Goal: Task Accomplishment & Management: Manage account settings

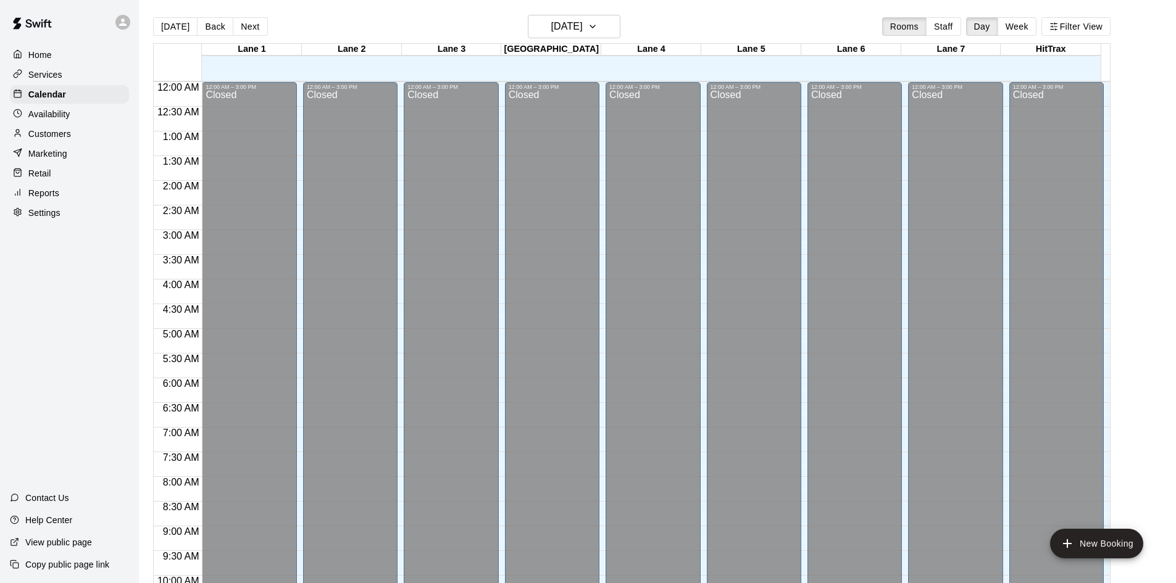
scroll to position [633, 0]
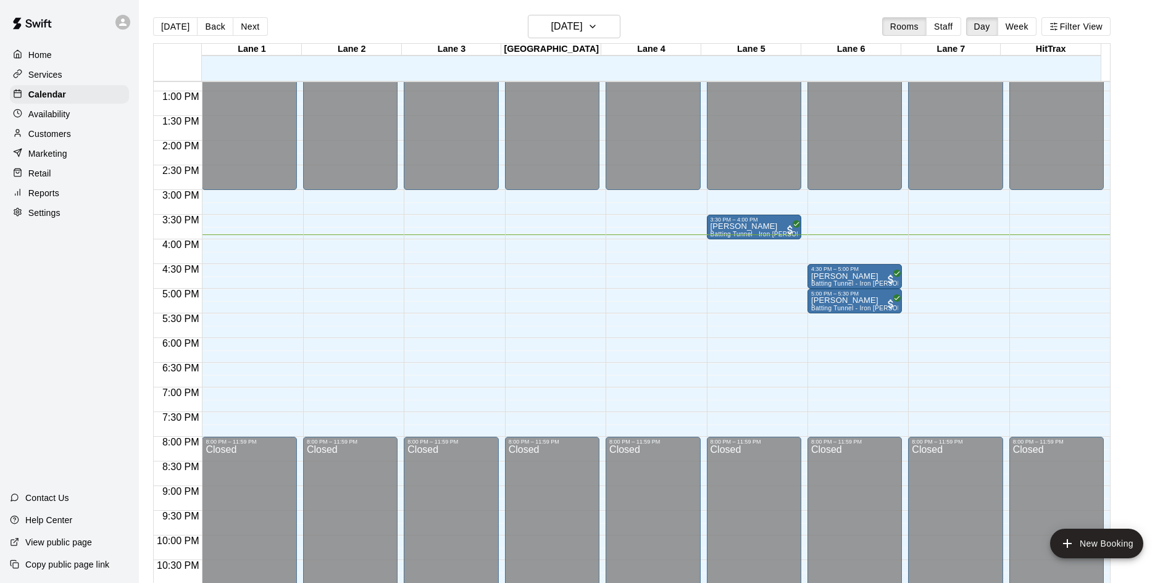
click at [52, 277] on div "Home Services Calendar Availability Customers Marketing Retail Reports Settings…" at bounding box center [69, 291] width 139 height 583
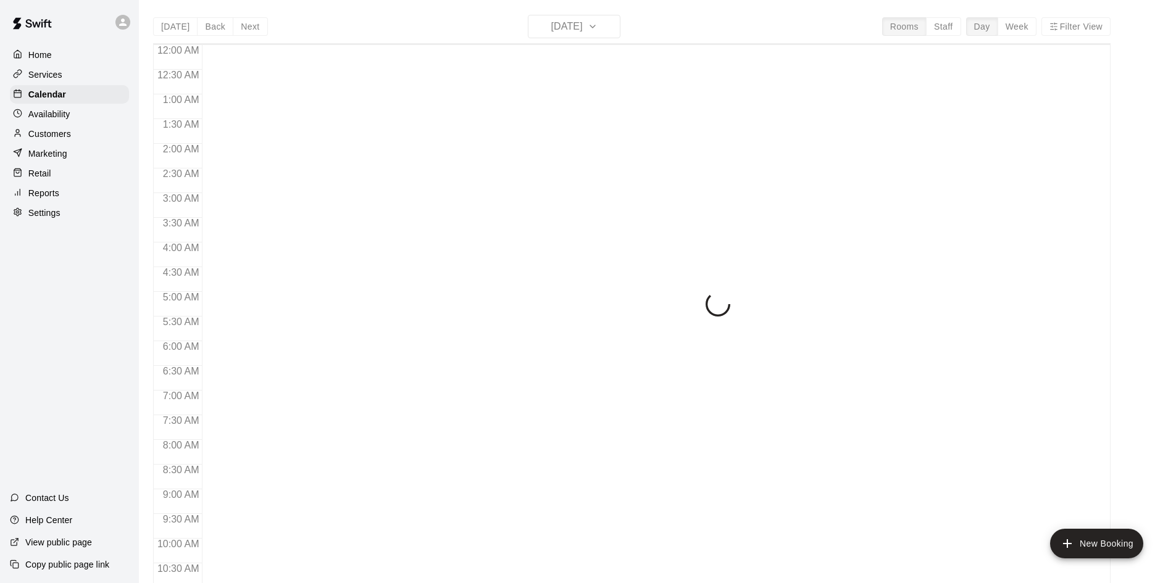
scroll to position [633, 0]
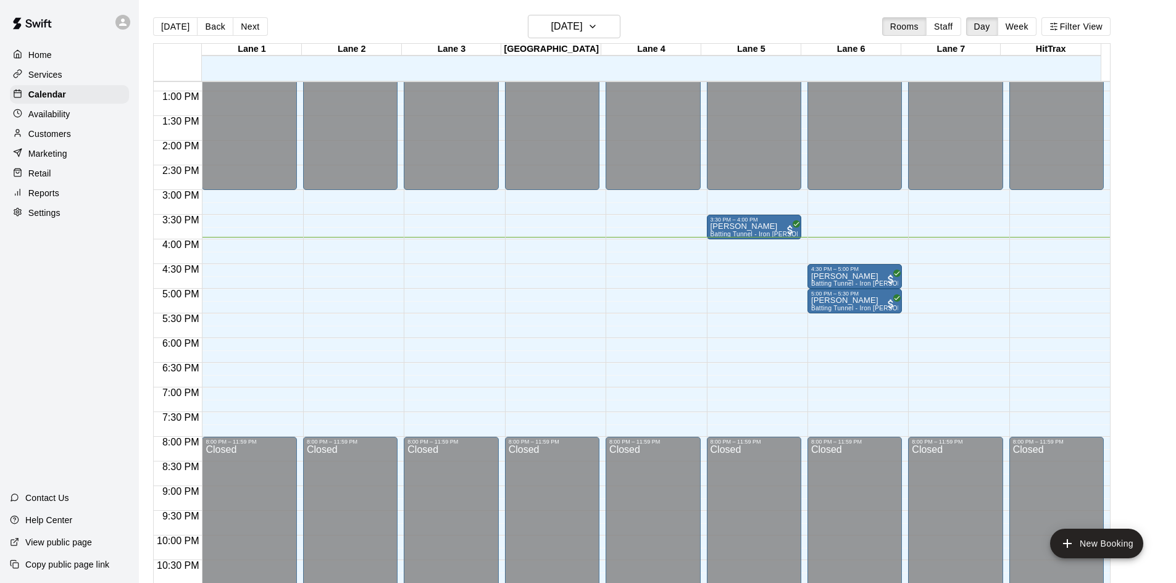
click at [19, 348] on div "Home Services Calendar Availability Customers Marketing Retail Reports Settings…" at bounding box center [69, 291] width 139 height 583
click at [838, 282] on div "[PERSON_NAME] Batting Tunnel - Iron [PERSON_NAME] Pitching Machine" at bounding box center [854, 563] width 87 height 583
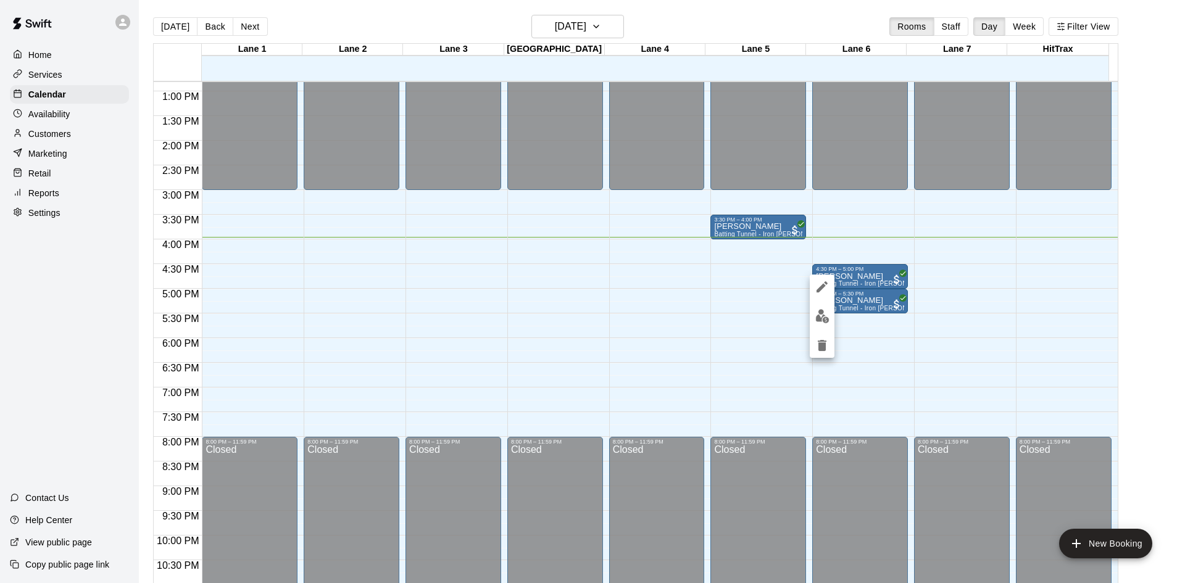
click at [36, 264] on div at bounding box center [592, 291] width 1185 height 583
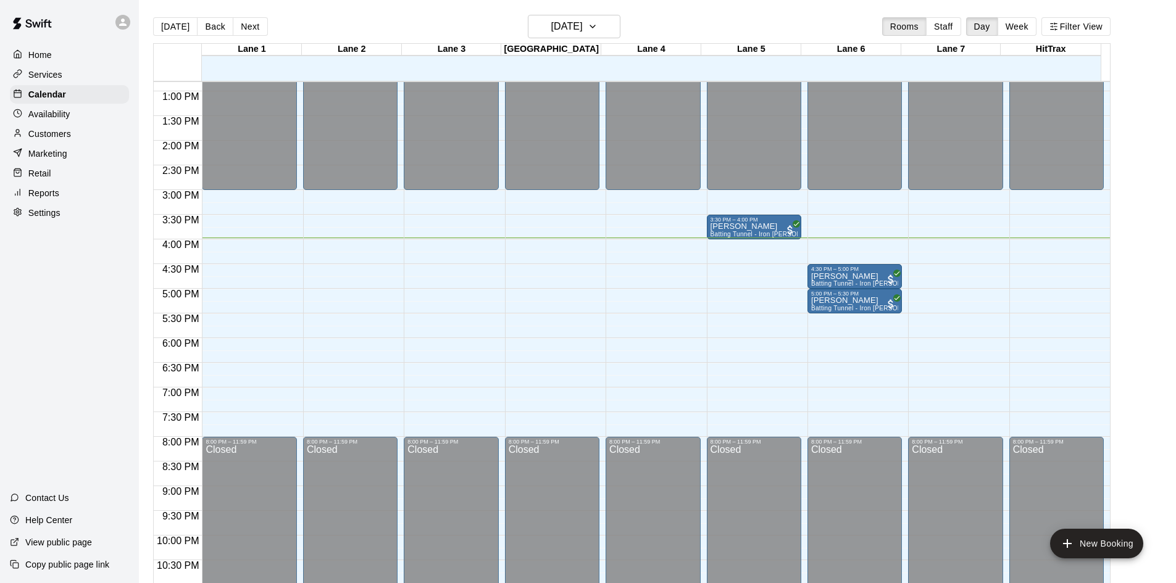
click at [69, 306] on div "Home Services Calendar Availability Customers Marketing Retail Reports Settings…" at bounding box center [69, 291] width 139 height 583
click at [52, 140] on p "Customers" at bounding box center [49, 134] width 43 height 12
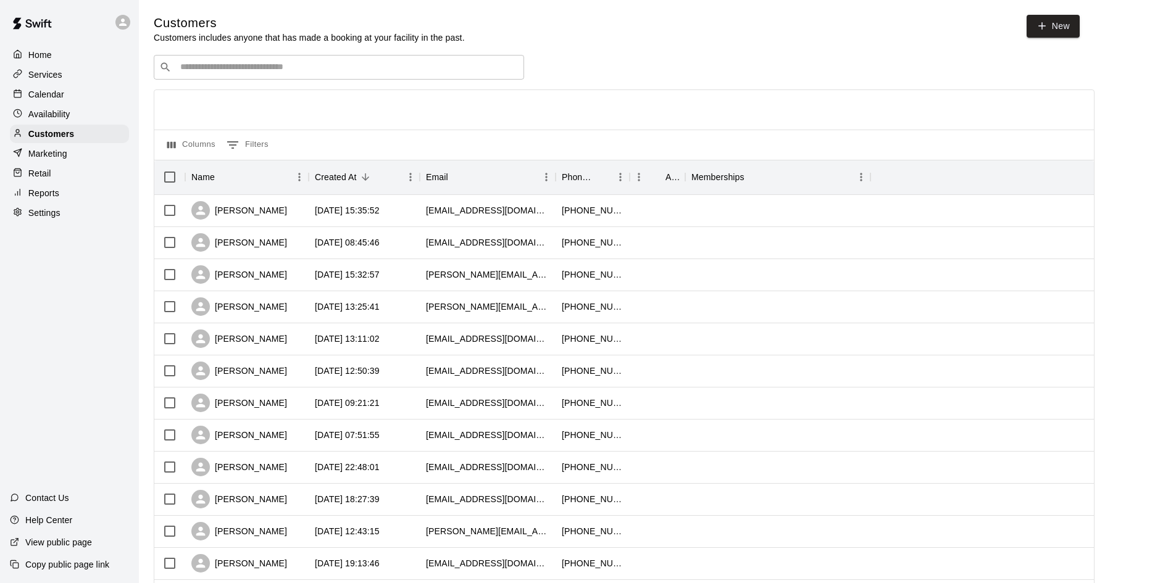
click at [62, 104] on div "Calendar" at bounding box center [69, 94] width 119 height 19
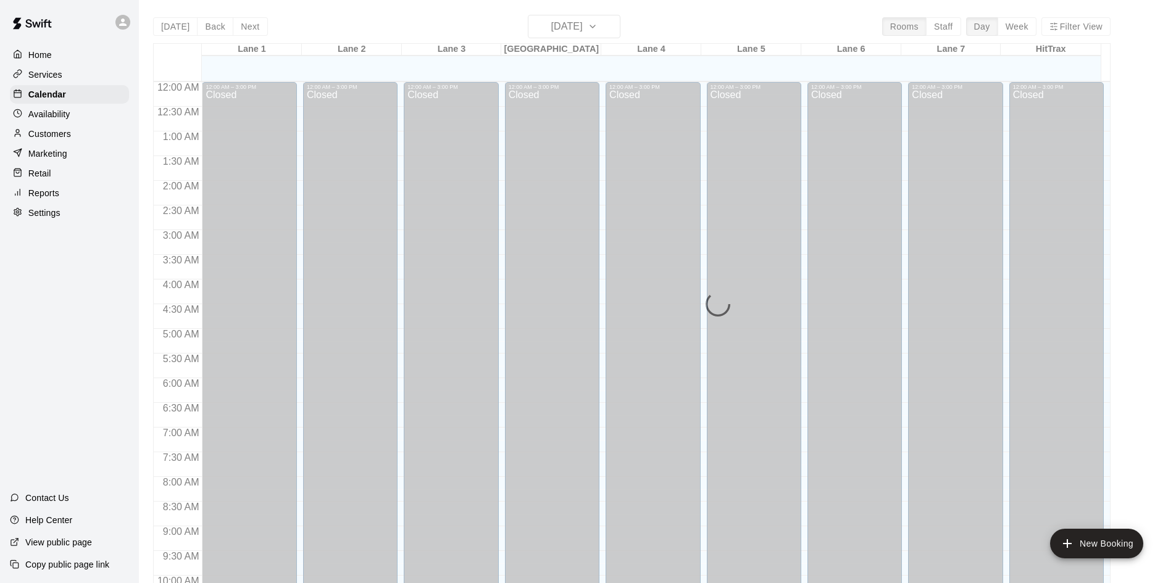
scroll to position [633, 0]
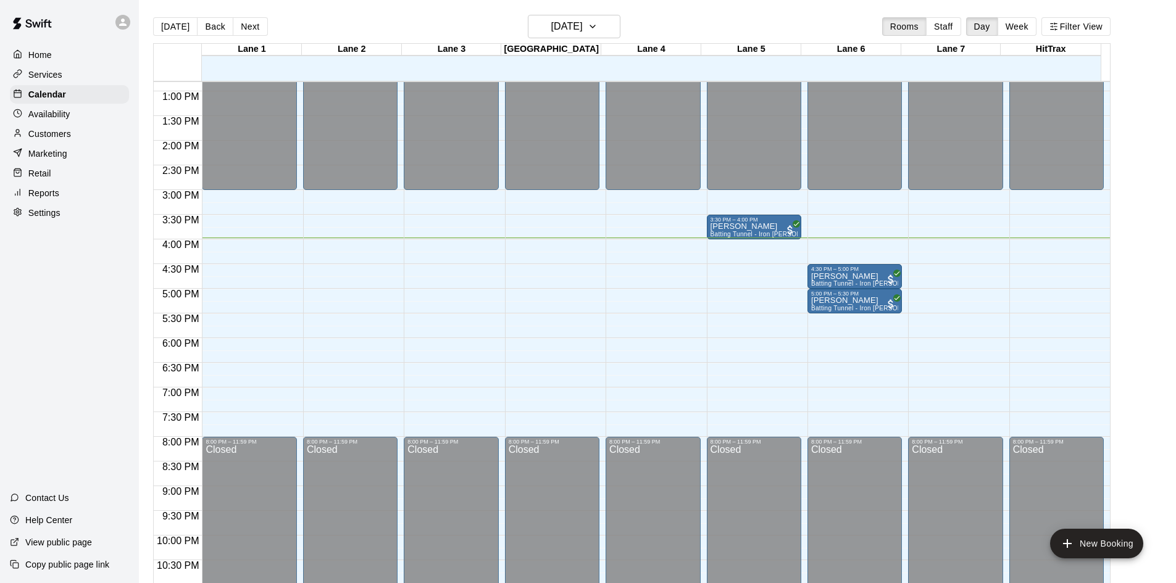
click at [54, 138] on p "Customers" at bounding box center [49, 134] width 43 height 12
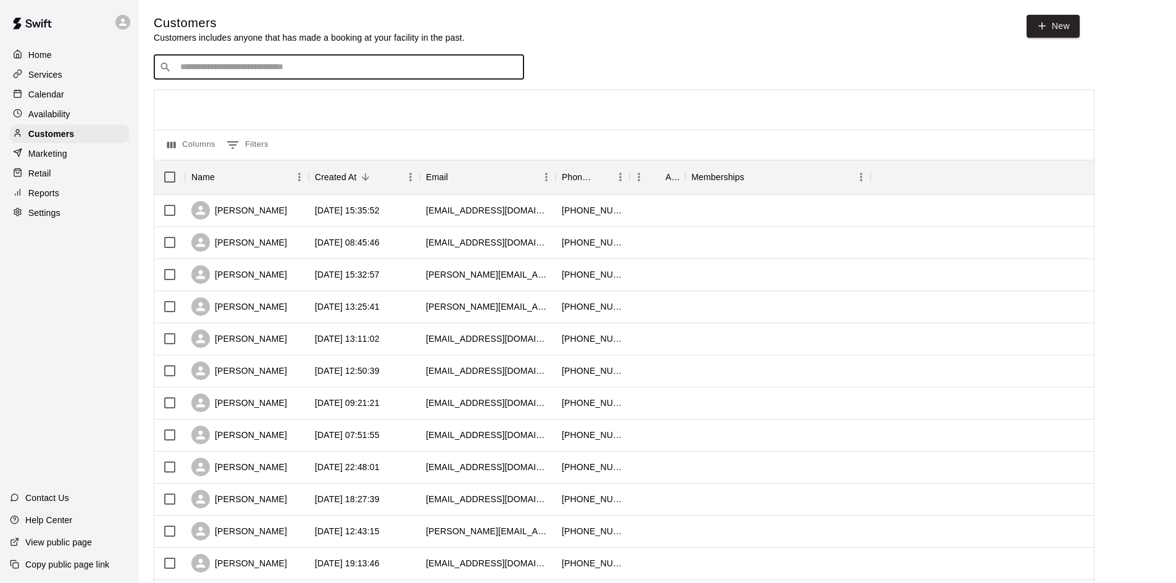
click at [219, 67] on input "Search customers by name or email" at bounding box center [348, 67] width 342 height 12
type input "******"
click at [214, 100] on p "[PERSON_NAME]" at bounding box center [225, 94] width 75 height 13
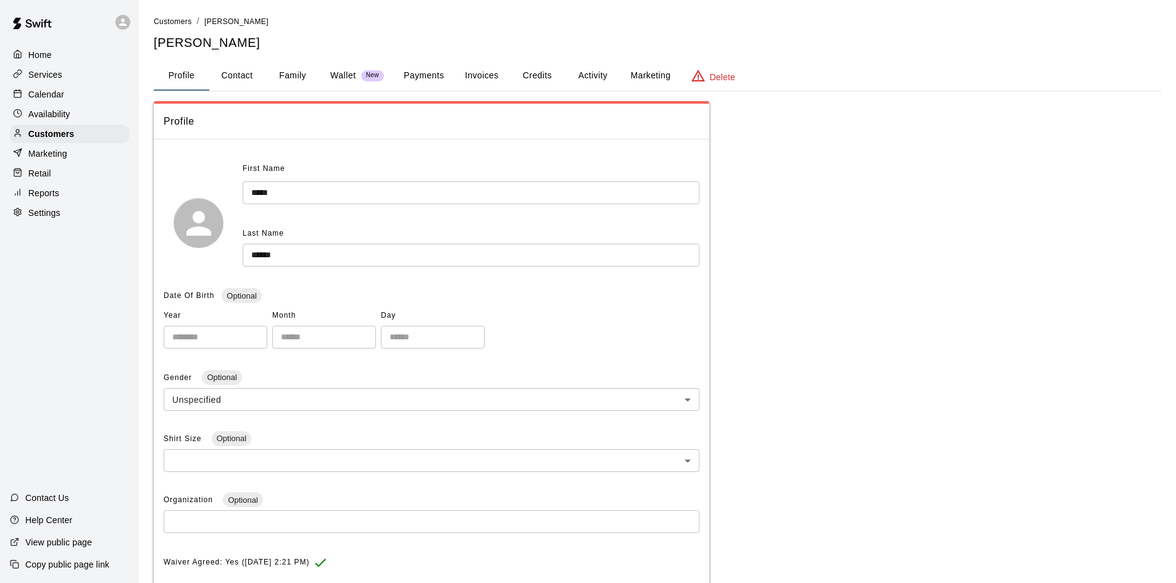
click at [65, 98] on div "Calendar" at bounding box center [69, 94] width 119 height 19
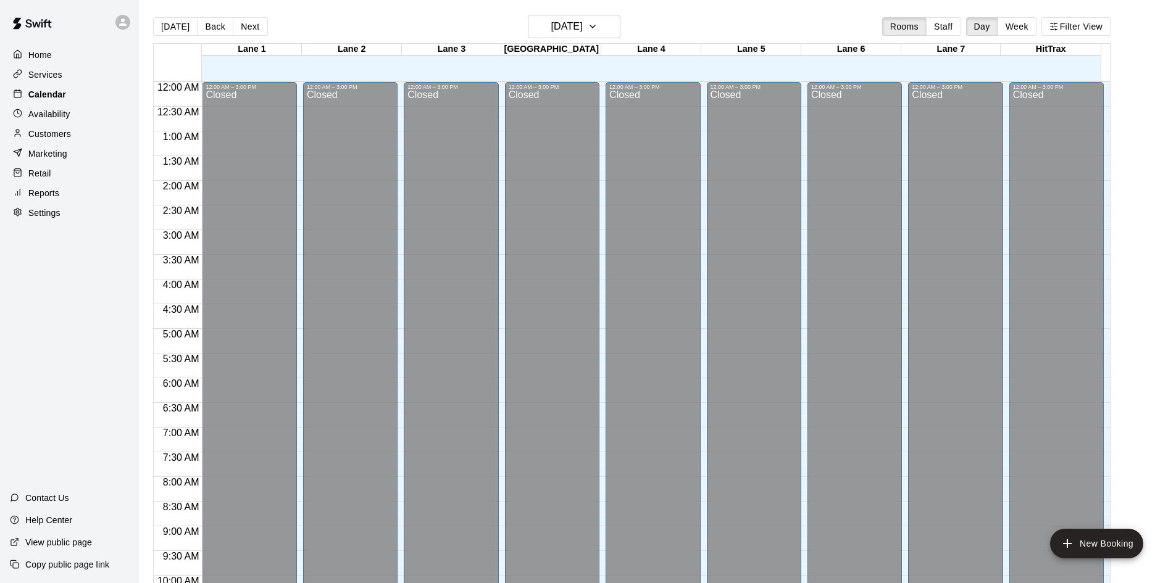
scroll to position [633, 0]
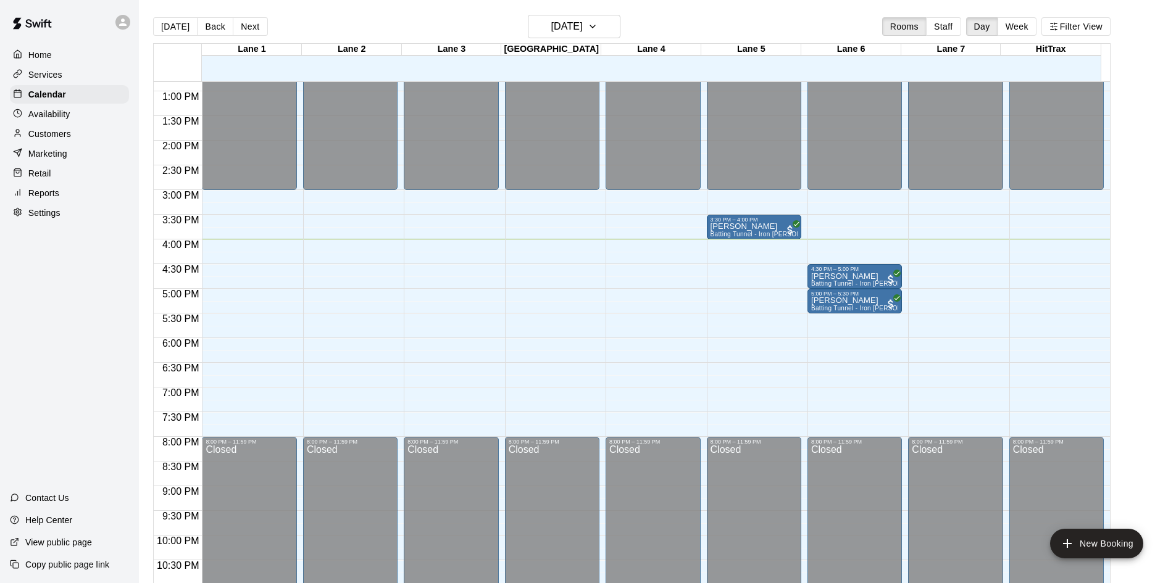
click at [55, 135] on p "Customers" at bounding box center [49, 134] width 43 height 12
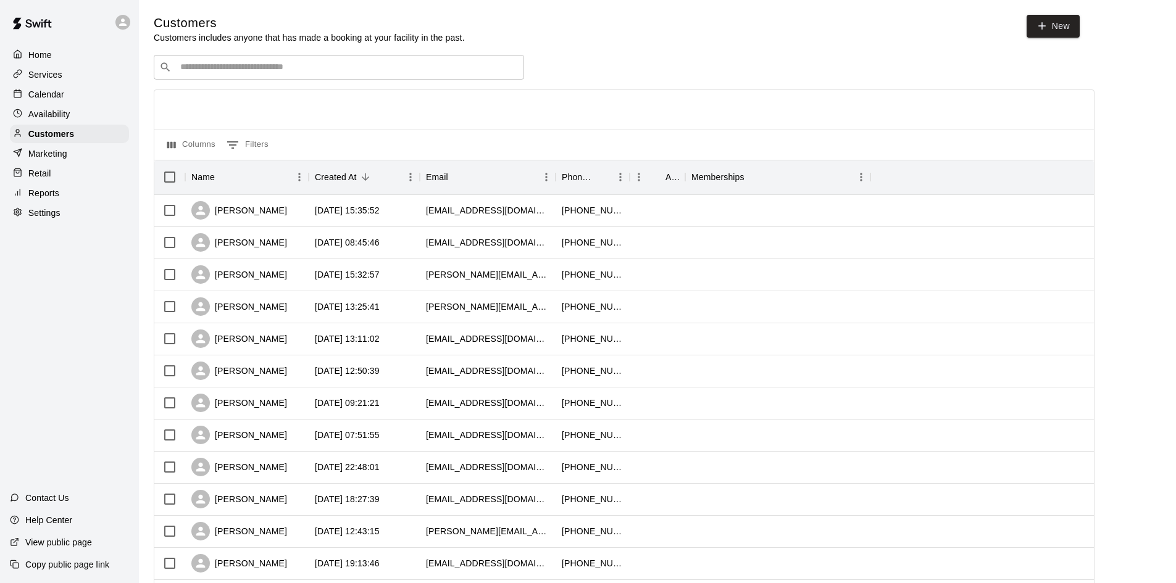
click at [204, 67] on input "Search customers by name or email" at bounding box center [348, 67] width 342 height 12
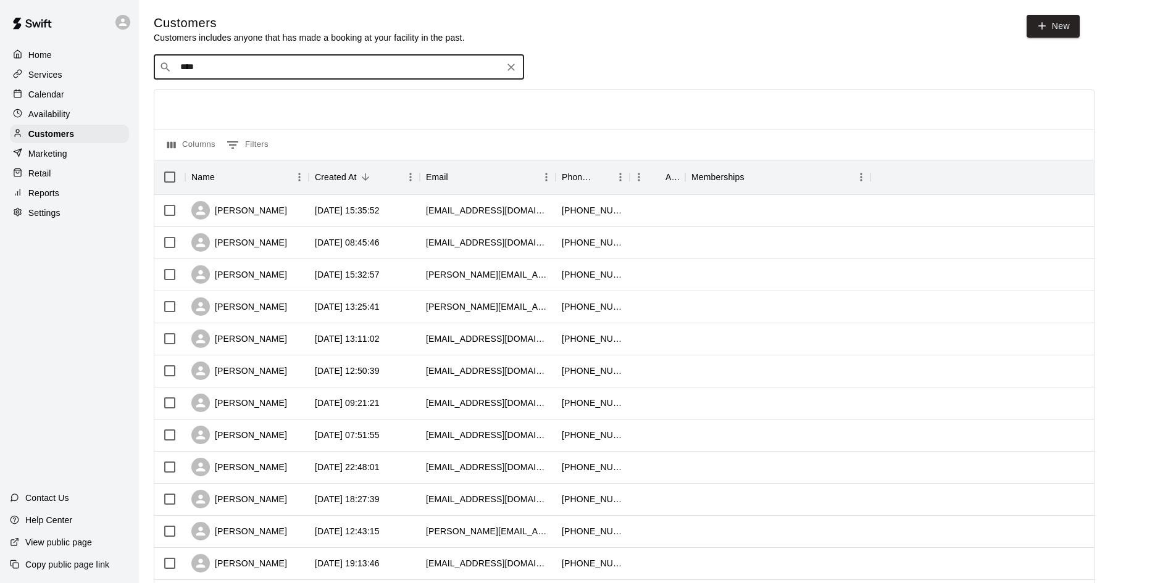
type input "*****"
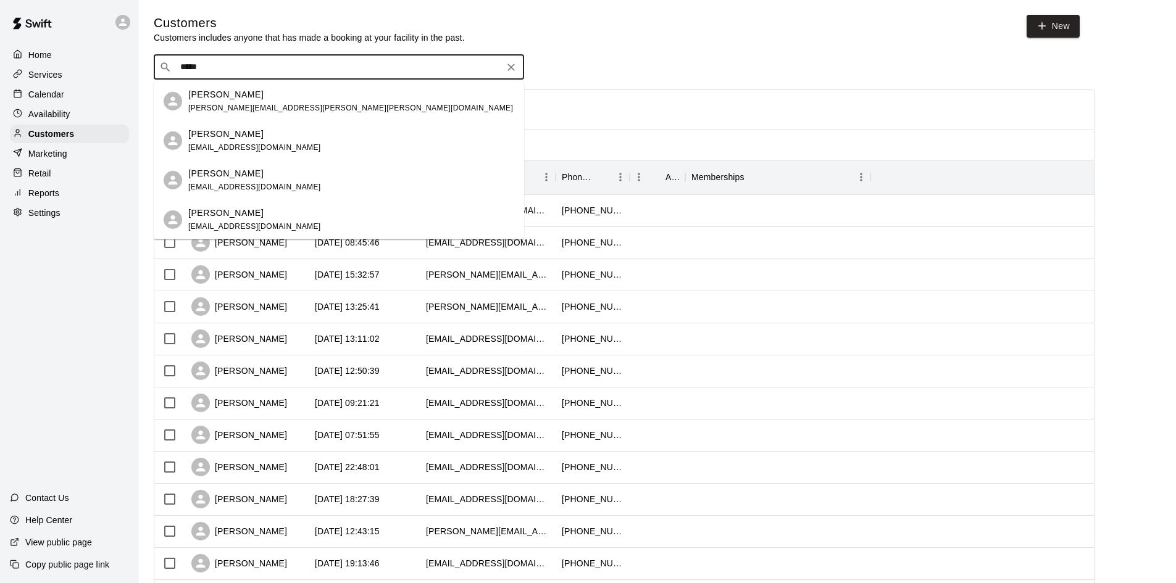
click at [222, 136] on p "[PERSON_NAME]" at bounding box center [225, 134] width 75 height 13
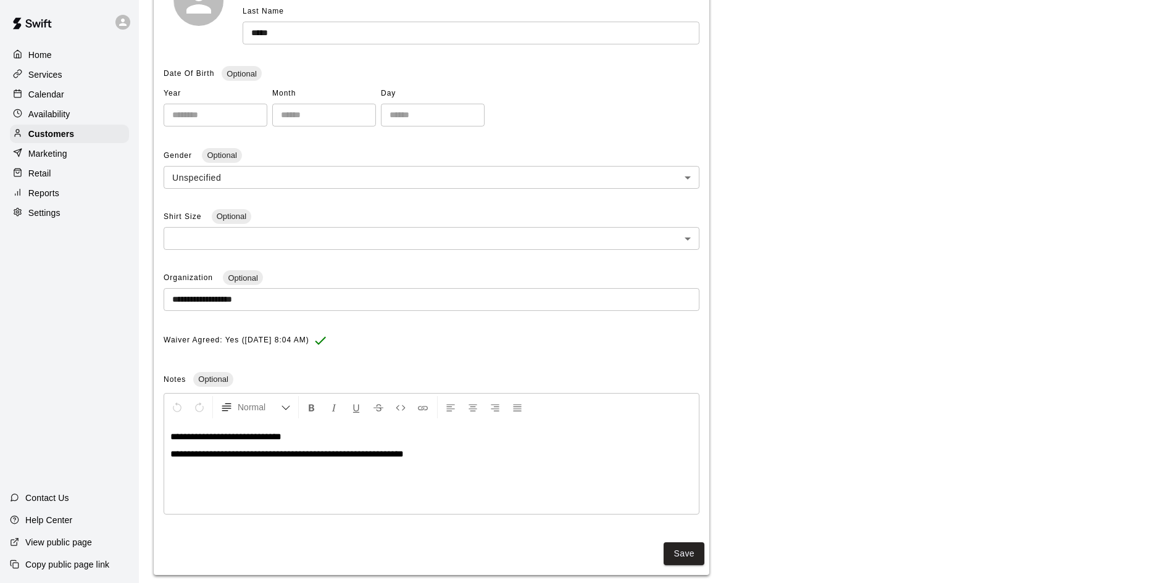
scroll to position [223, 0]
click at [698, 561] on button "Save" at bounding box center [684, 553] width 41 height 23
click at [49, 100] on p "Calendar" at bounding box center [46, 94] width 36 height 12
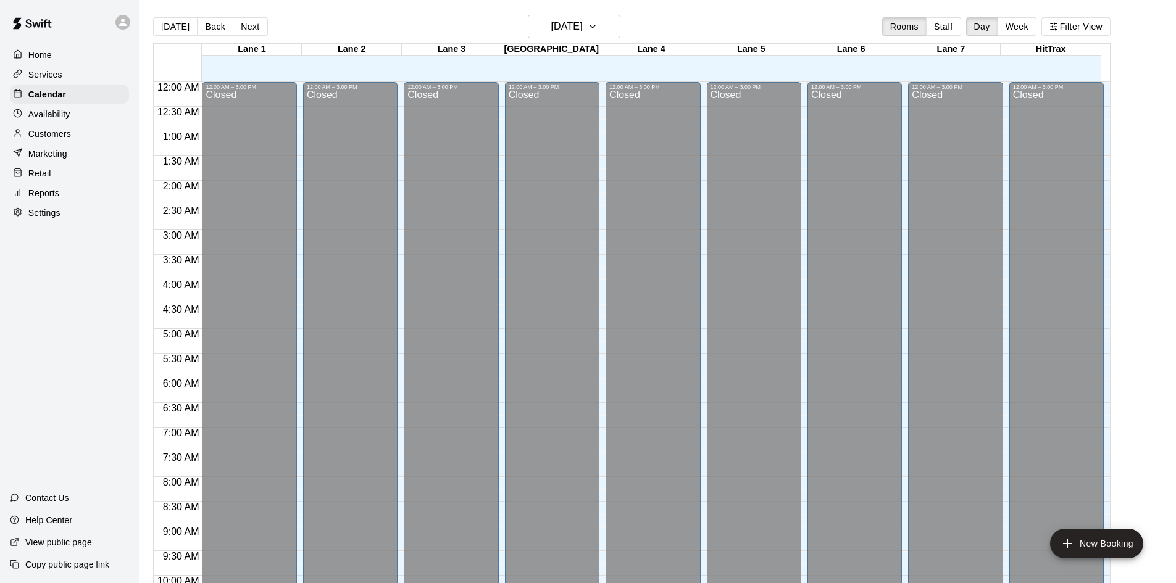
scroll to position [633, 0]
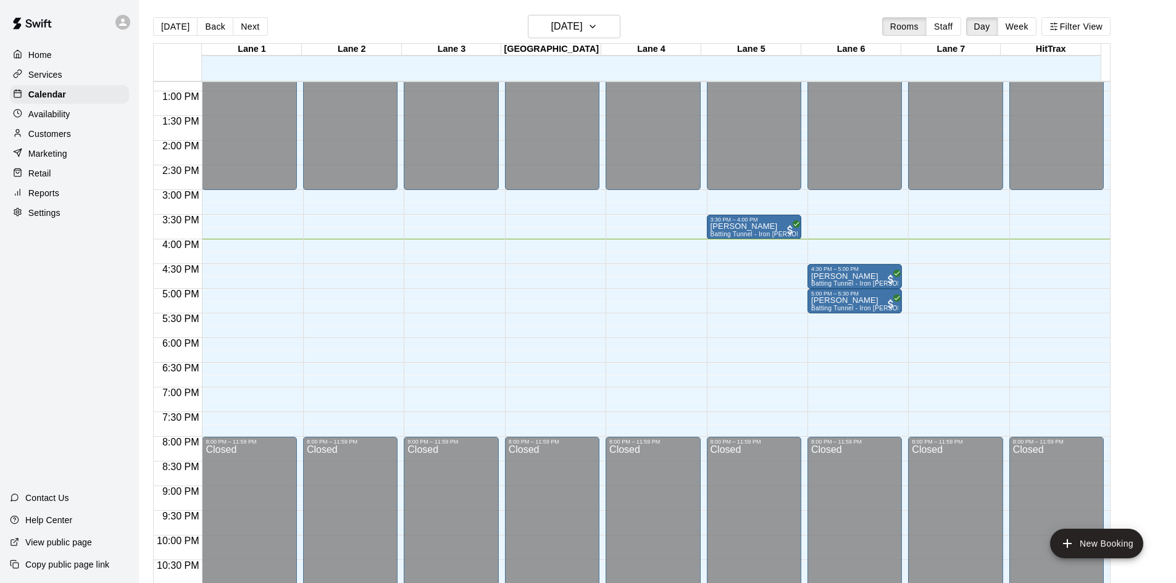
click at [66, 272] on div "Home Services Calendar Availability Customers Marketing Retail Reports Settings…" at bounding box center [69, 291] width 139 height 583
drag, startPoint x: 40, startPoint y: 135, endPoint x: 55, endPoint y: 132, distance: 15.9
click at [40, 135] on p "Customers" at bounding box center [49, 134] width 43 height 12
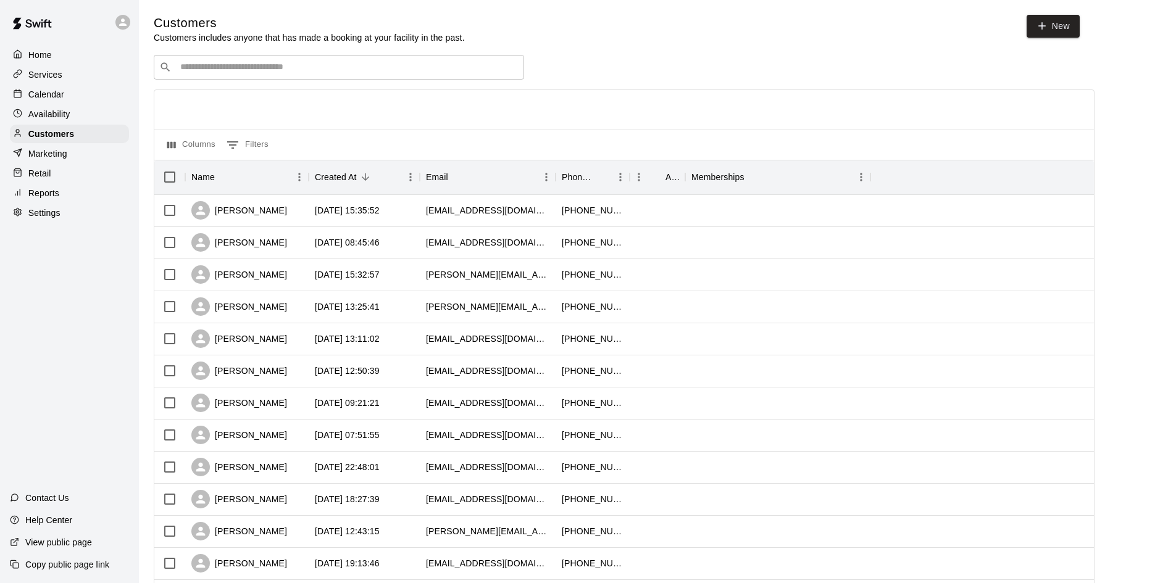
click at [322, 79] on div "​ ​" at bounding box center [339, 67] width 370 height 25
click at [325, 70] on input "Search customers by name or email" at bounding box center [348, 67] width 342 height 12
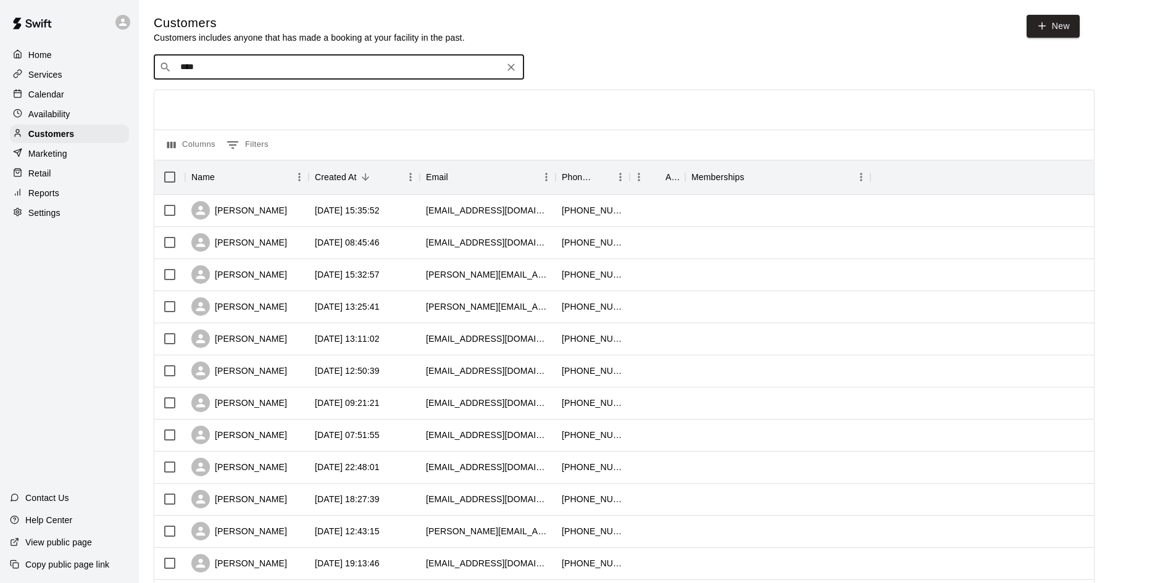
type input "*****"
click at [220, 105] on span "[EMAIL_ADDRESS][DOMAIN_NAME]" at bounding box center [254, 108] width 133 height 9
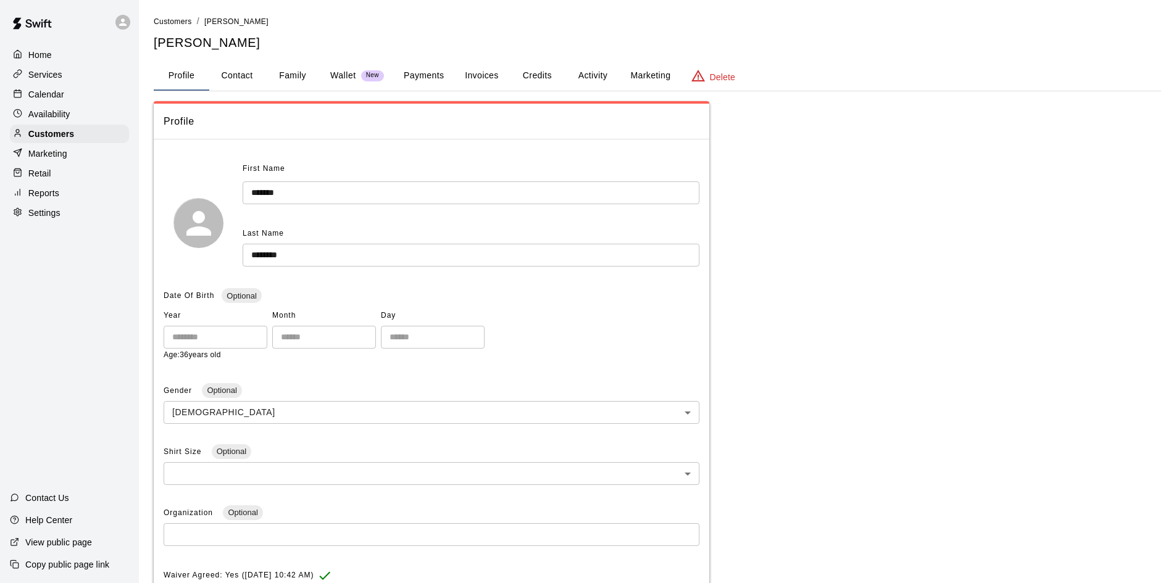
click at [433, 78] on button "Payments" at bounding box center [424, 76] width 60 height 30
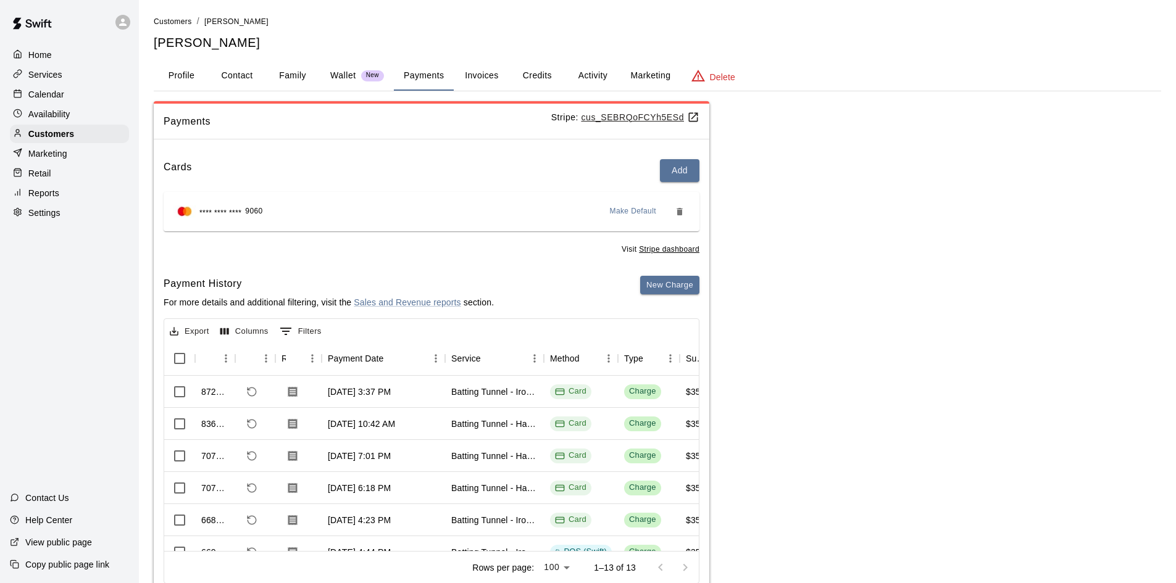
click at [63, 99] on p "Calendar" at bounding box center [46, 94] width 36 height 12
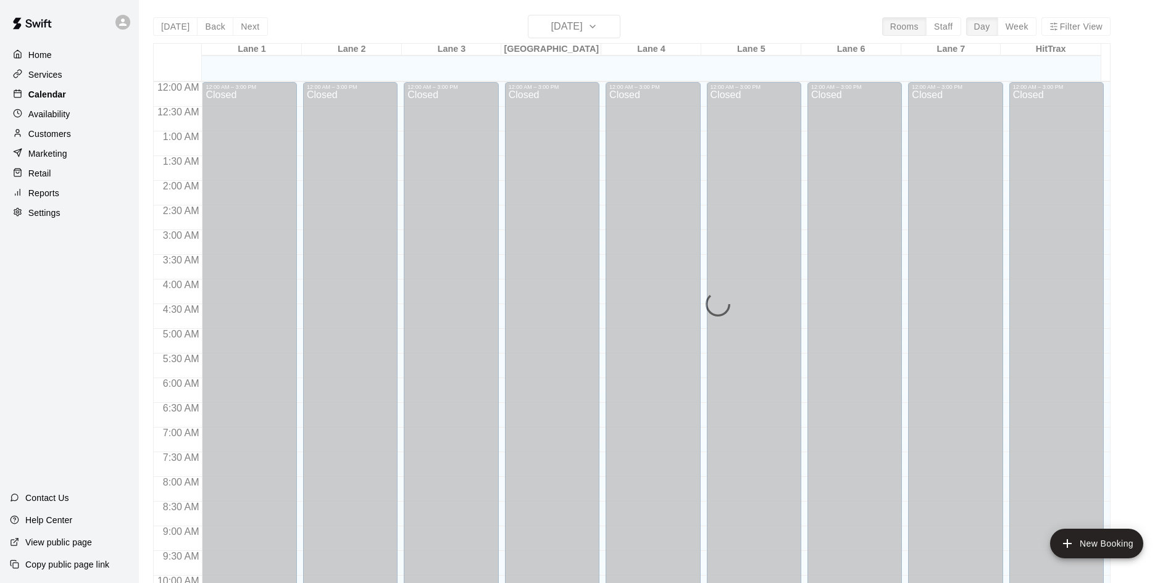
scroll to position [633, 0]
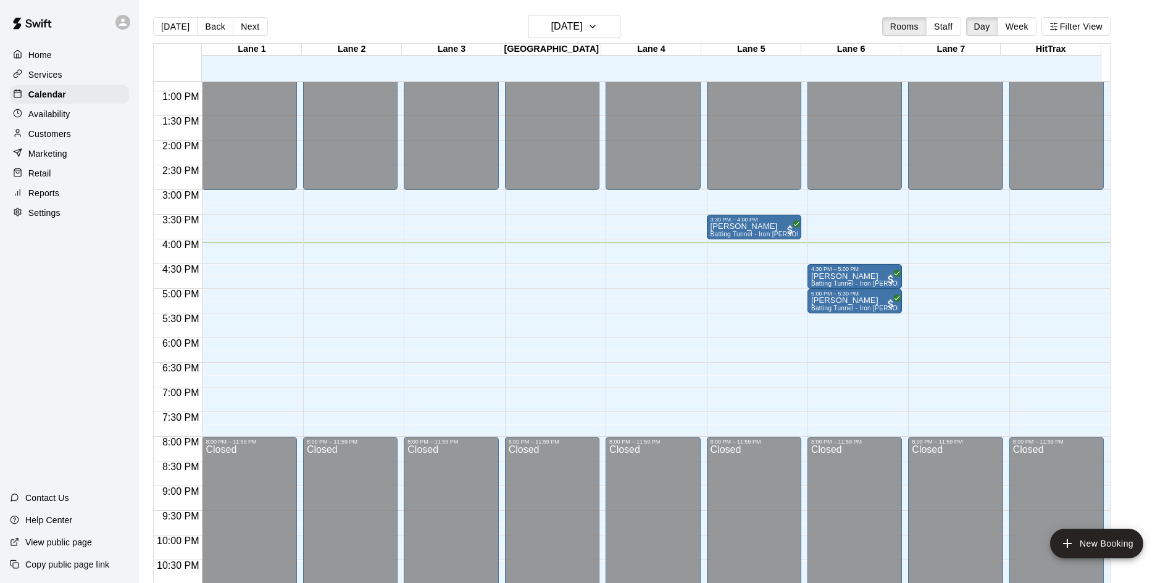
click at [59, 335] on div "Home Services Calendar Availability Customers Marketing Retail Reports Settings…" at bounding box center [69, 291] width 139 height 583
